Goal: Information Seeking & Learning: Learn about a topic

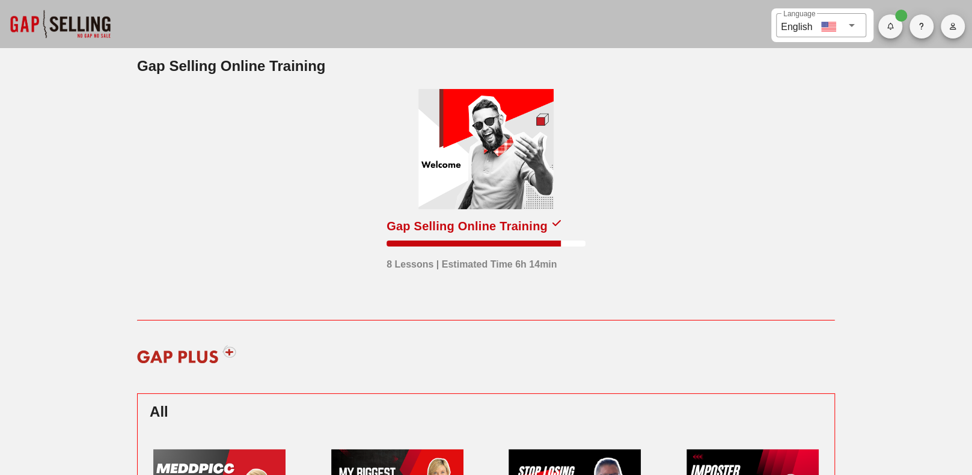
click at [467, 124] on div at bounding box center [485, 149] width 135 height 120
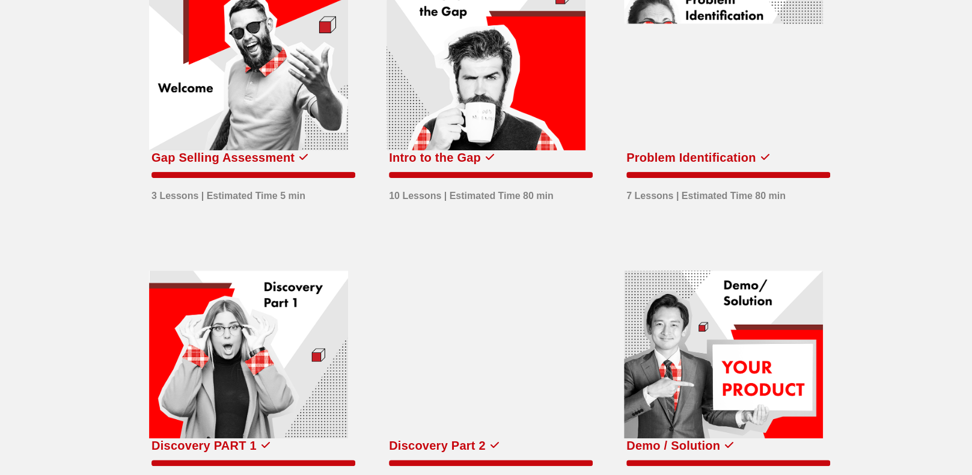
scroll to position [180, 0]
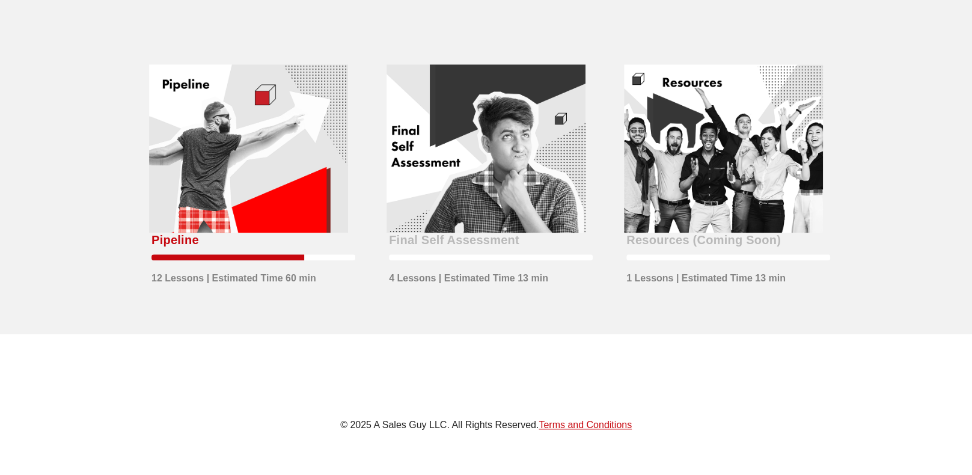
click at [273, 171] on div at bounding box center [248, 148] width 199 height 168
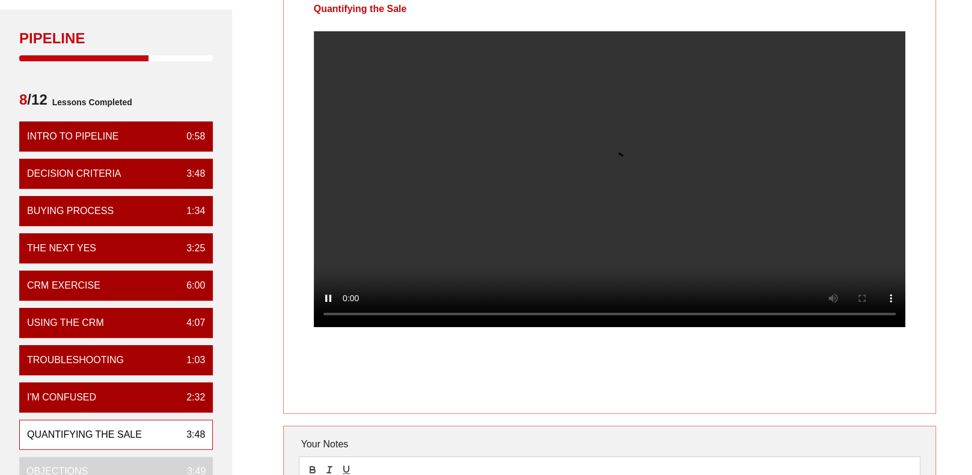
scroll to position [60, 0]
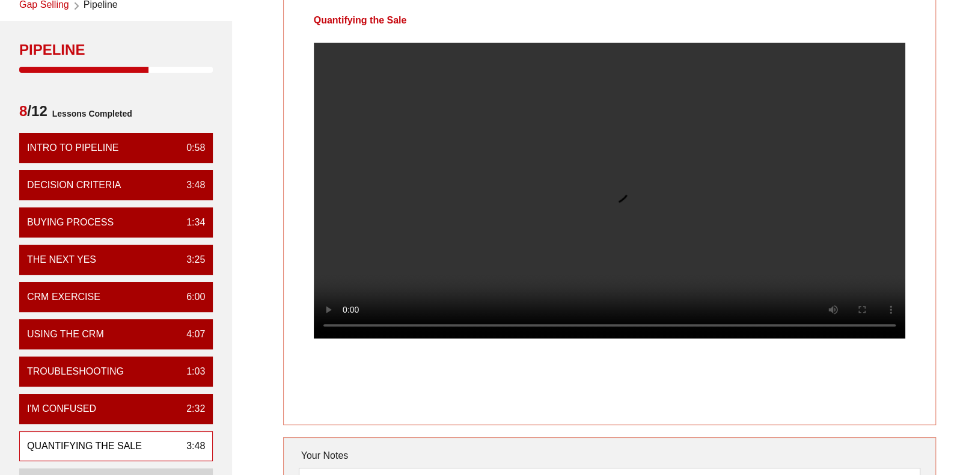
click at [711, 403] on div "Quantifying the Sale" at bounding box center [609, 211] width 653 height 427
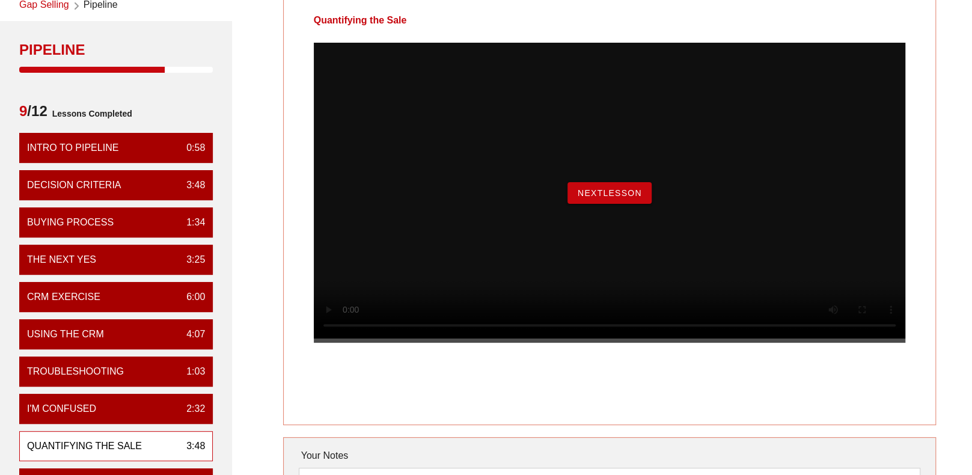
click at [627, 204] on button "NextLesson" at bounding box center [610, 193] width 84 height 22
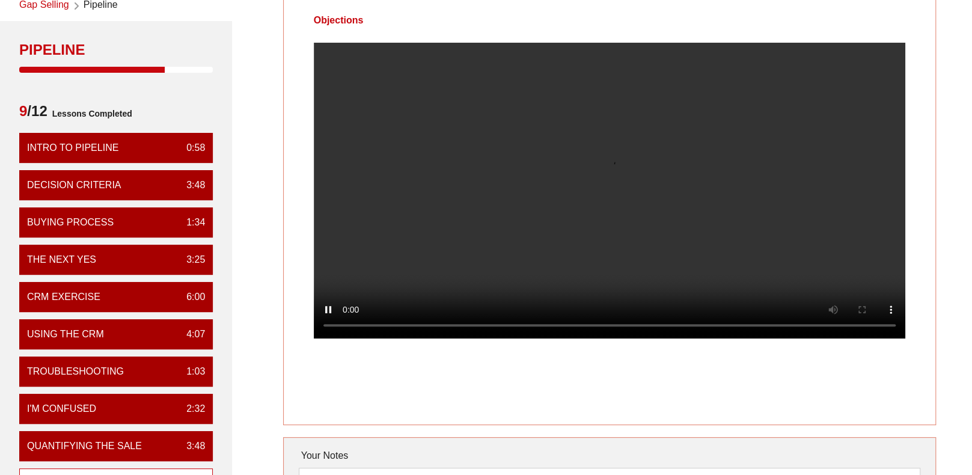
scroll to position [0, 0]
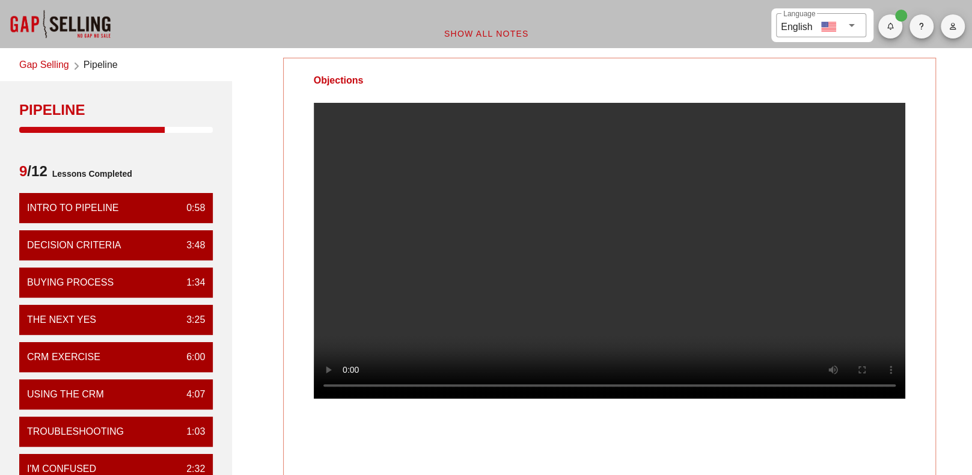
click at [634, 263] on video at bounding box center [610, 251] width 592 height 296
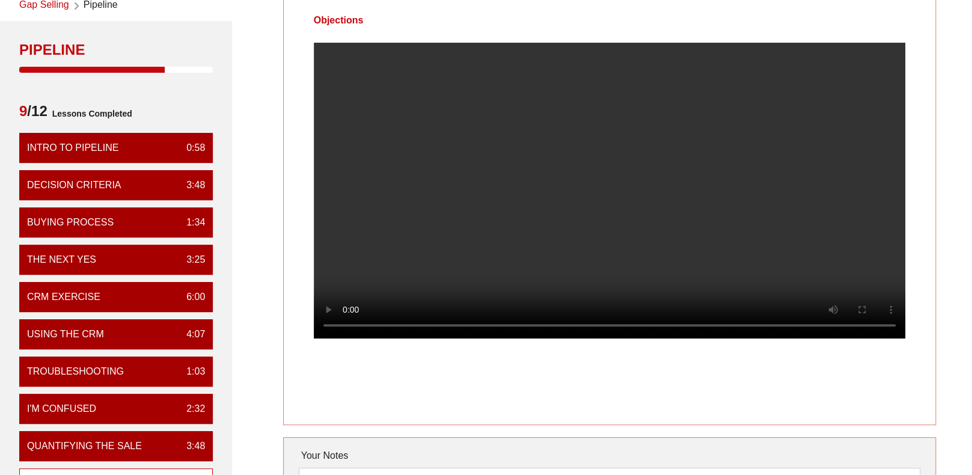
click at [500, 272] on video at bounding box center [610, 191] width 592 height 296
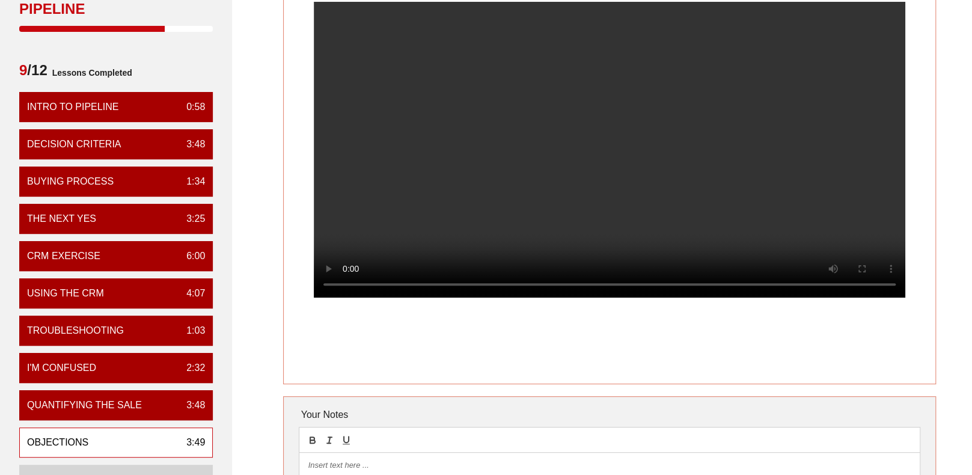
scroll to position [120, 0]
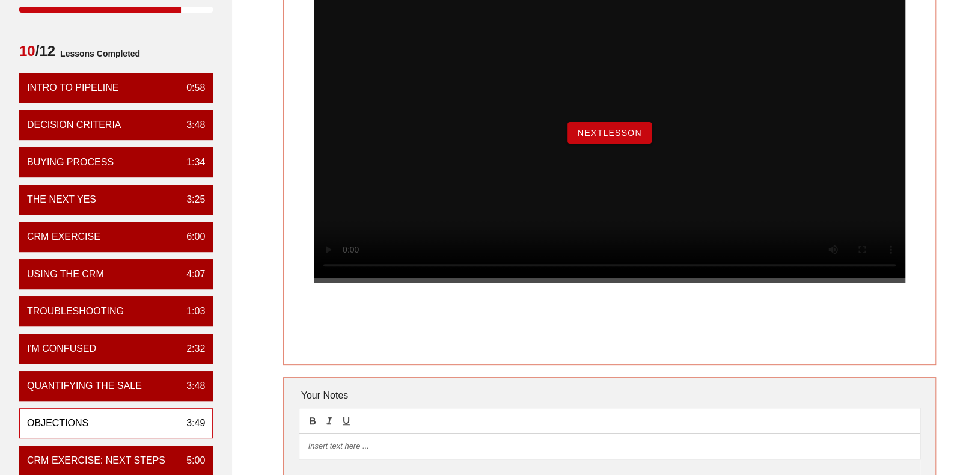
click at [624, 138] on span "NextLesson" at bounding box center [609, 133] width 65 height 10
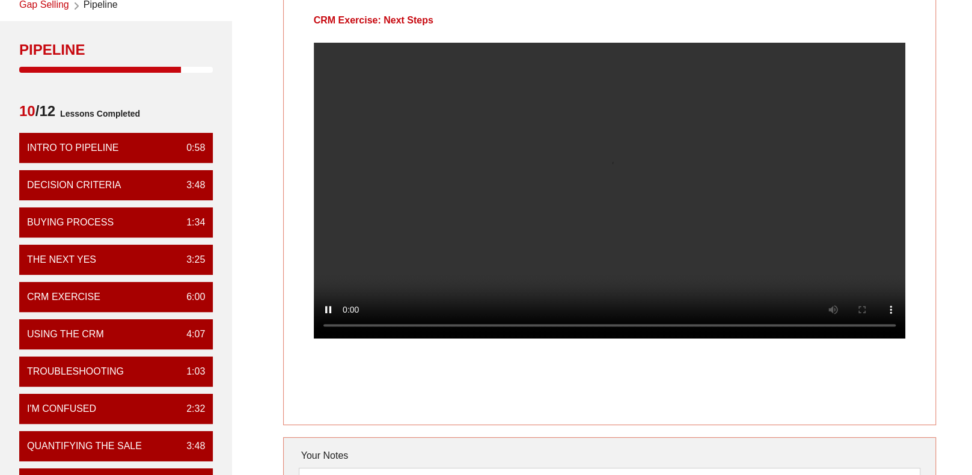
scroll to position [0, 0]
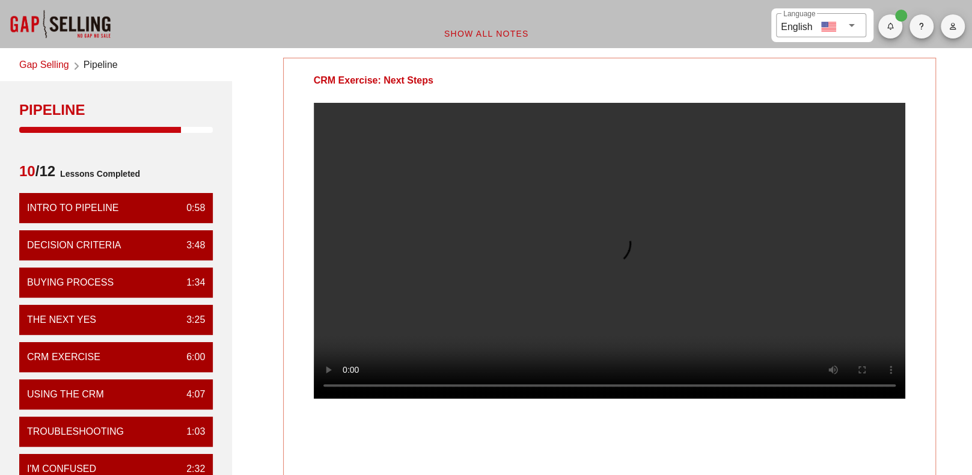
click at [733, 35] on div "​ Language English" at bounding box center [486, 24] width 972 height 48
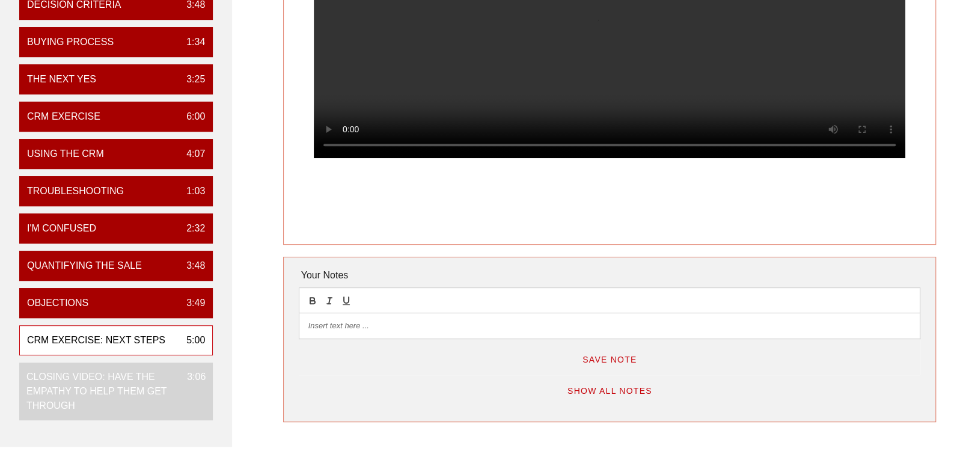
scroll to position [120, 0]
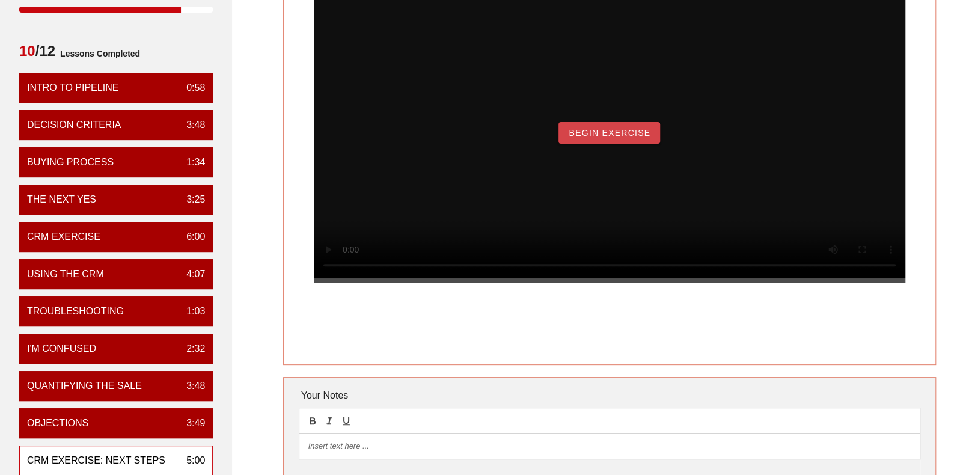
click at [617, 138] on span "Begin Exercise" at bounding box center [609, 133] width 82 height 10
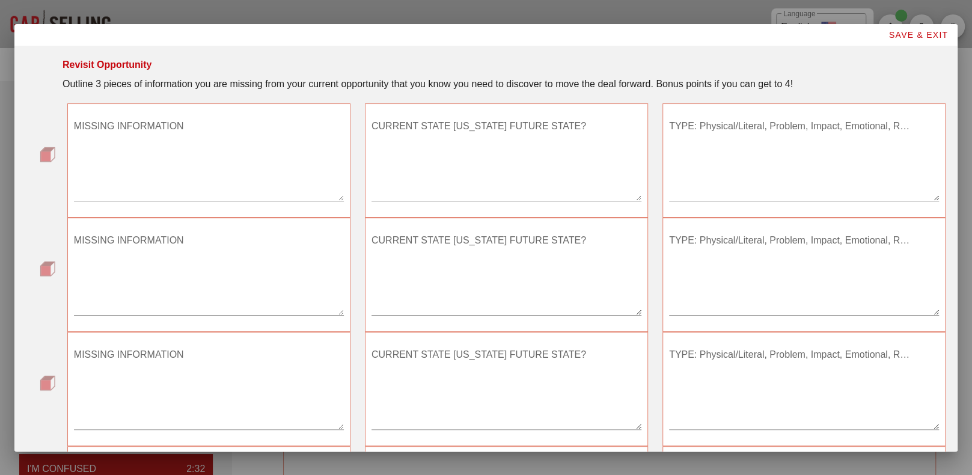
click at [272, 189] on textarea "MISSING INFORMATION" at bounding box center [209, 159] width 270 height 84
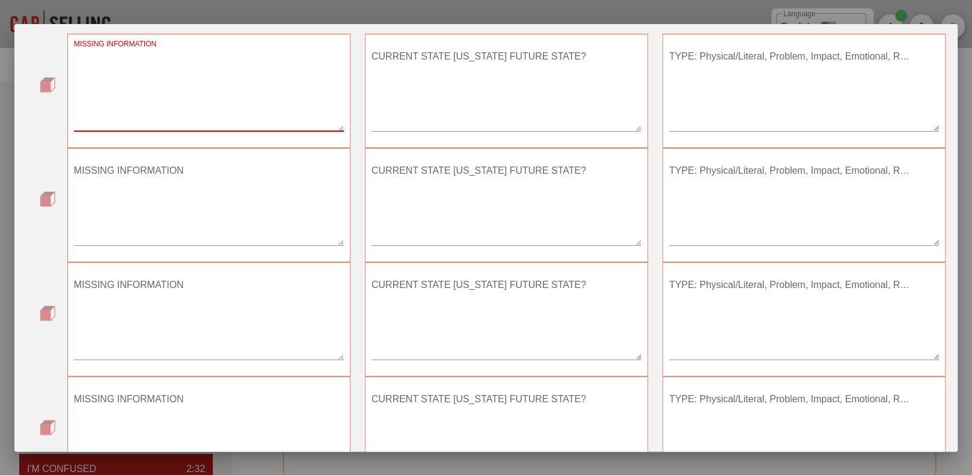
scroll to position [167, 0]
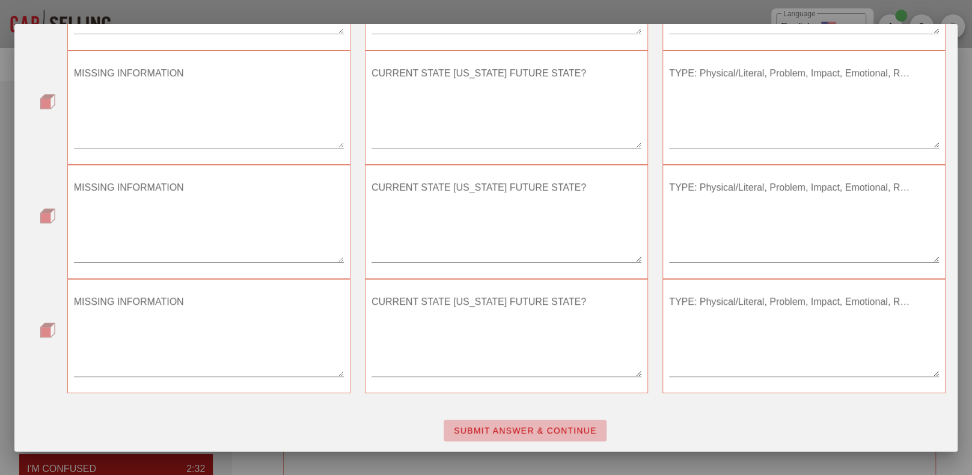
click at [490, 426] on span "SUBMIT ANSWER & CONTINUE" at bounding box center [525, 431] width 144 height 10
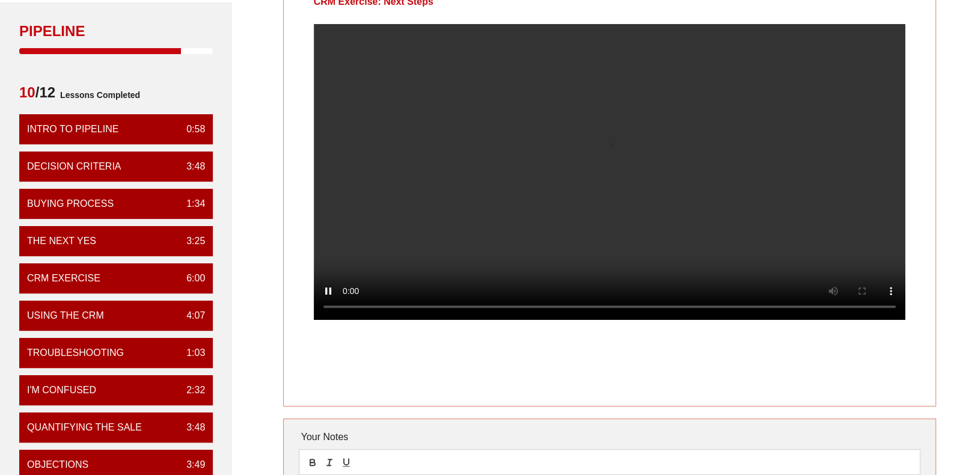
scroll to position [60, 0]
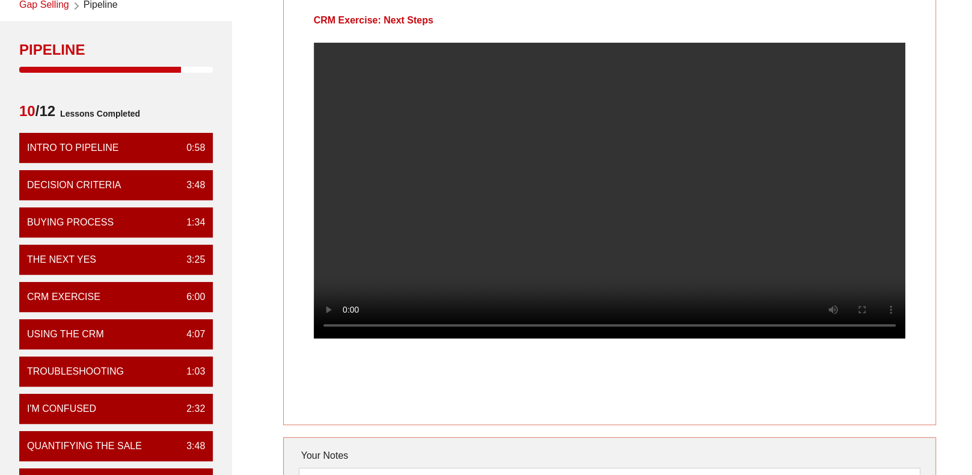
click at [744, 10] on div "CRM Exercise: Next Steps" at bounding box center [610, 20] width 652 height 44
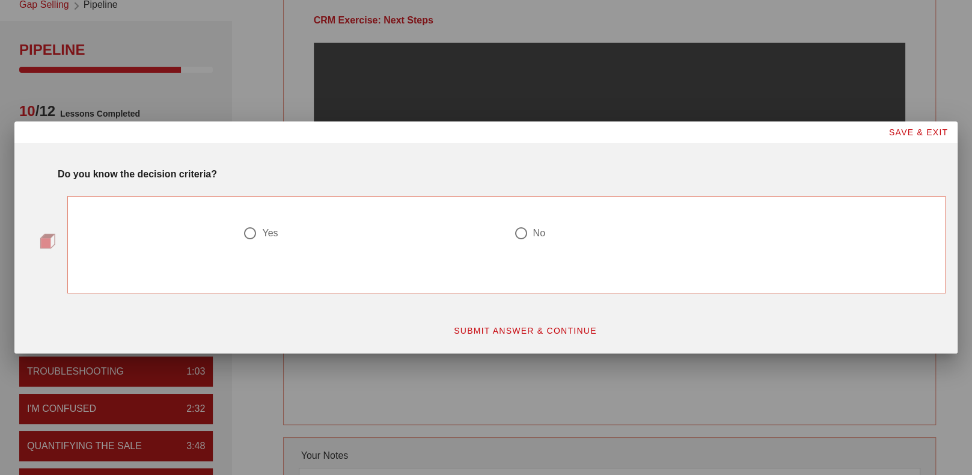
click at [248, 237] on div at bounding box center [250, 233] width 20 height 20
radio input "true"
click at [504, 333] on span "SUBMIT ANSWER & CONTINUE" at bounding box center [525, 331] width 144 height 10
click at [249, 233] on div at bounding box center [250, 233] width 20 height 20
radio input "true"
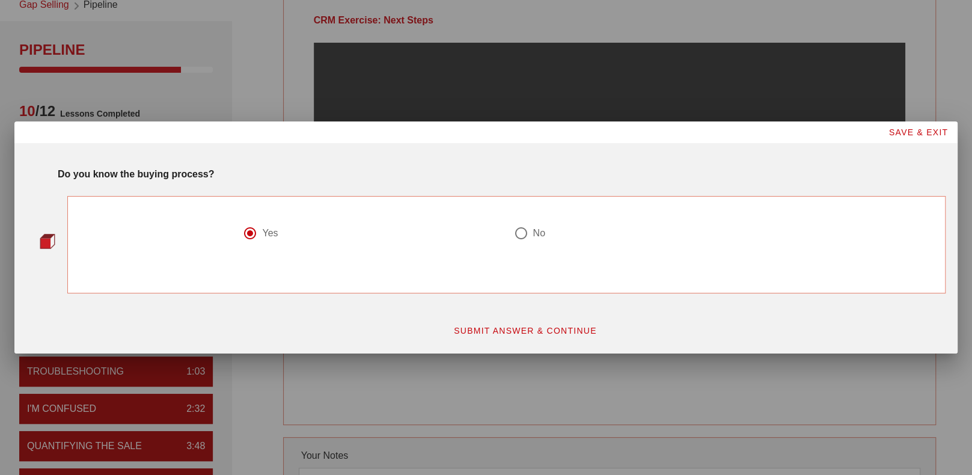
click at [497, 330] on span "SUBMIT ANSWER & CONTINUE" at bounding box center [525, 331] width 144 height 10
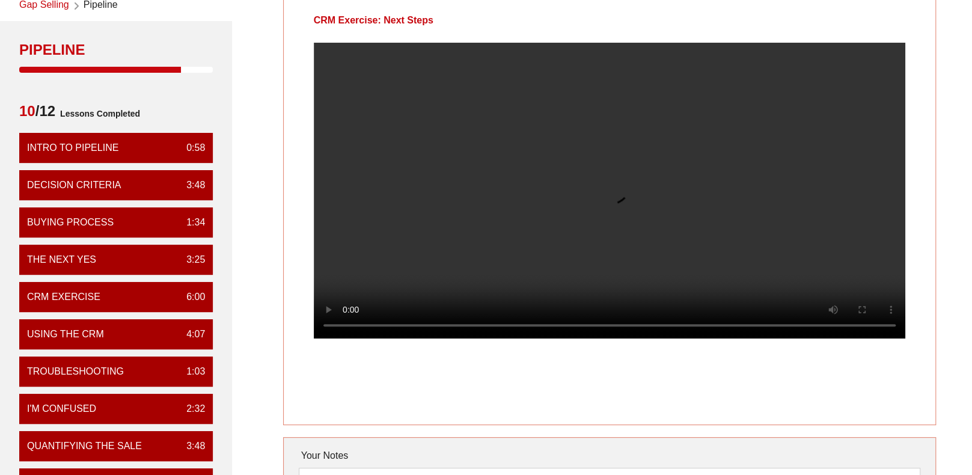
click at [697, 23] on div "CRM Exercise: Next Steps" at bounding box center [610, 20] width 652 height 44
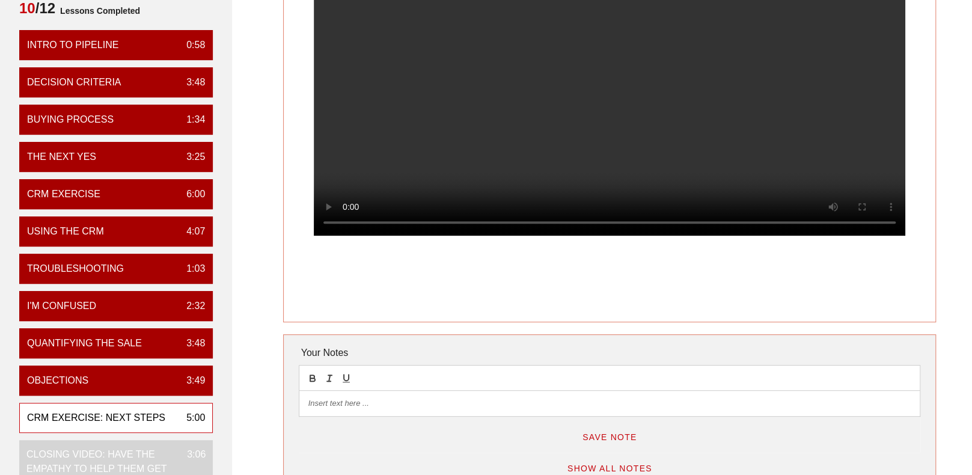
scroll to position [180, 0]
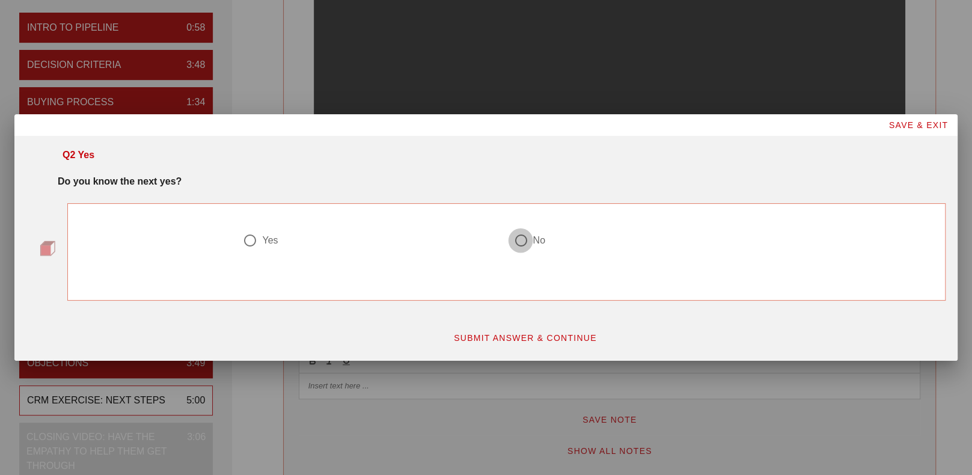
click at [528, 242] on div at bounding box center [520, 240] width 20 height 20
radio input "true"
click at [550, 333] on span "SUBMIT ANSWER & CONTINUE" at bounding box center [525, 338] width 144 height 10
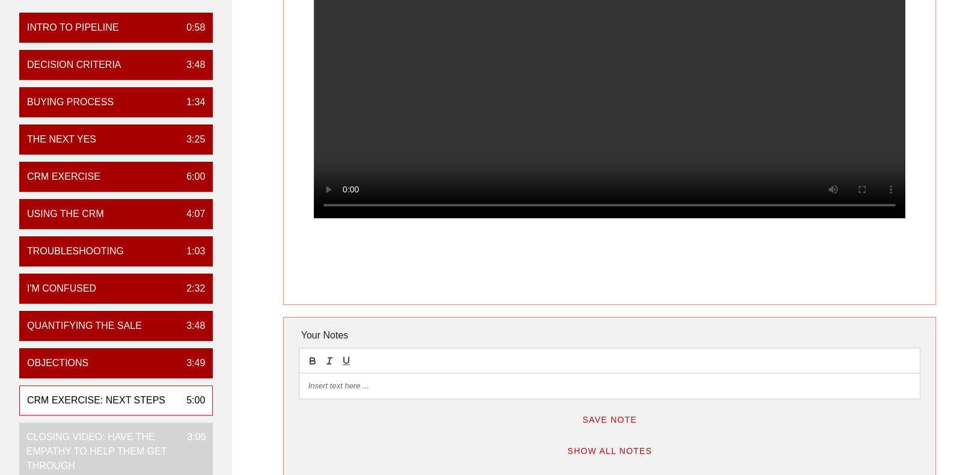
click at [655, 147] on video at bounding box center [610, 70] width 592 height 296
click at [501, 55] on video at bounding box center [610, 70] width 592 height 296
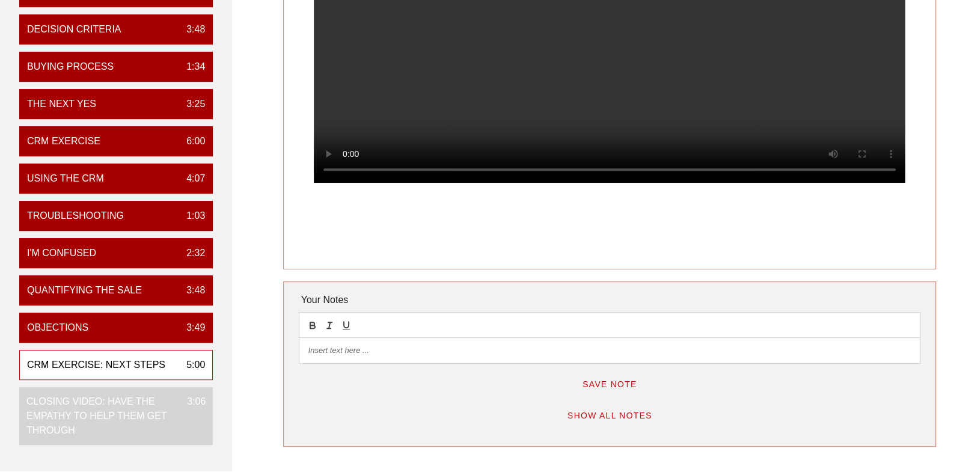
scroll to position [240, 0]
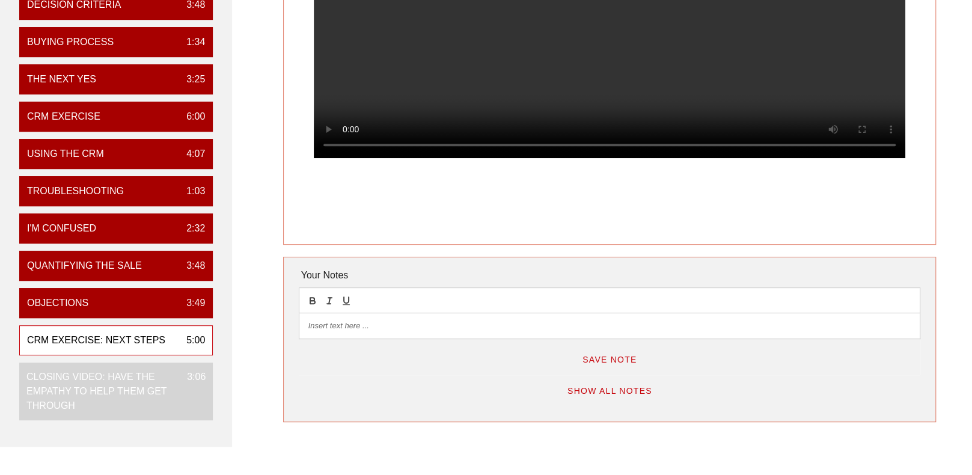
click at [557, 66] on video at bounding box center [610, 10] width 592 height 296
